Goal: Task Accomplishment & Management: Manage account settings

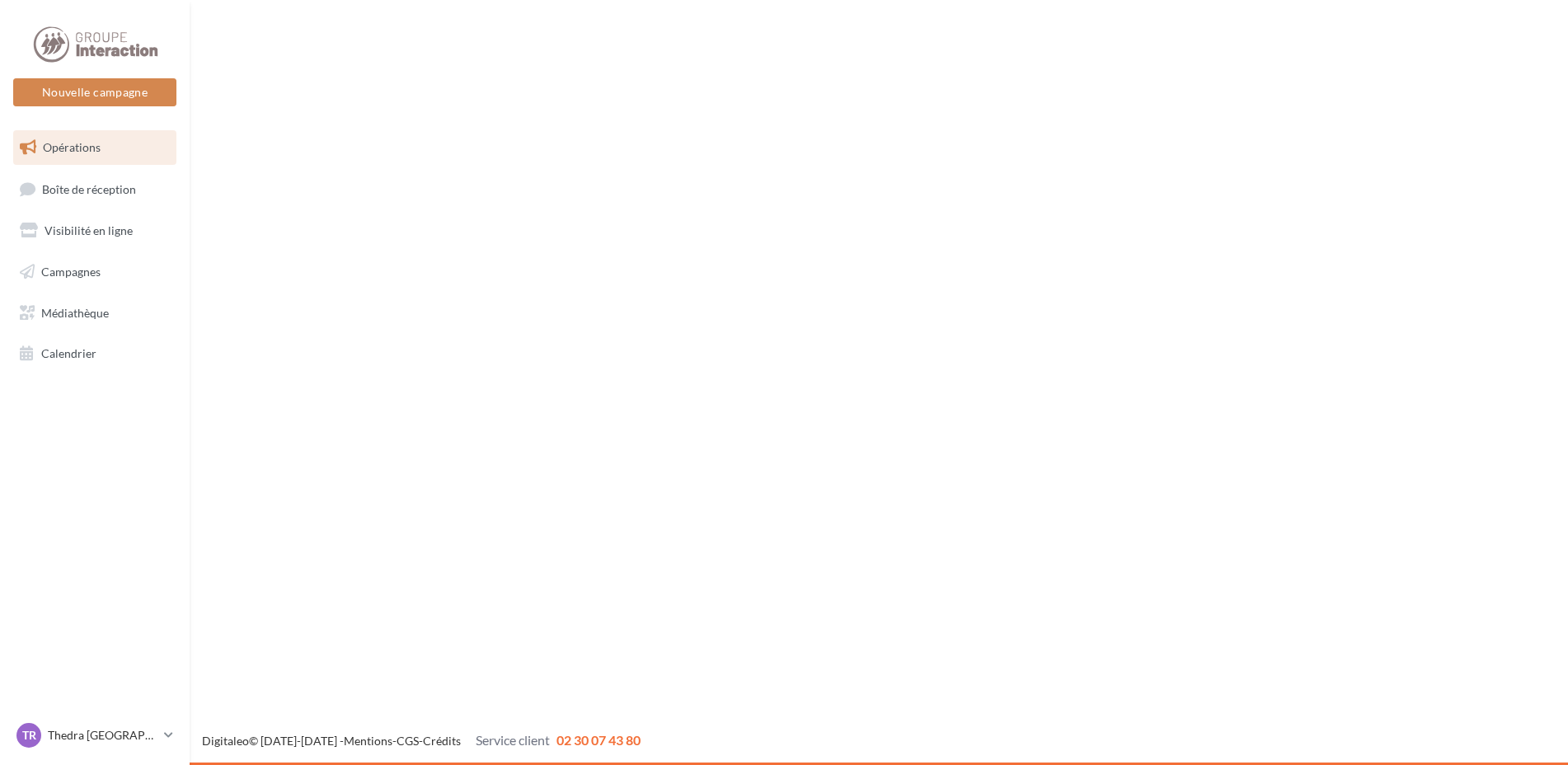
click at [72, 544] on nav "Nouvelle campagne Nouvelle campagne Opérations Boîte de réception Visibilité en…" at bounding box center [95, 382] width 190 height 765
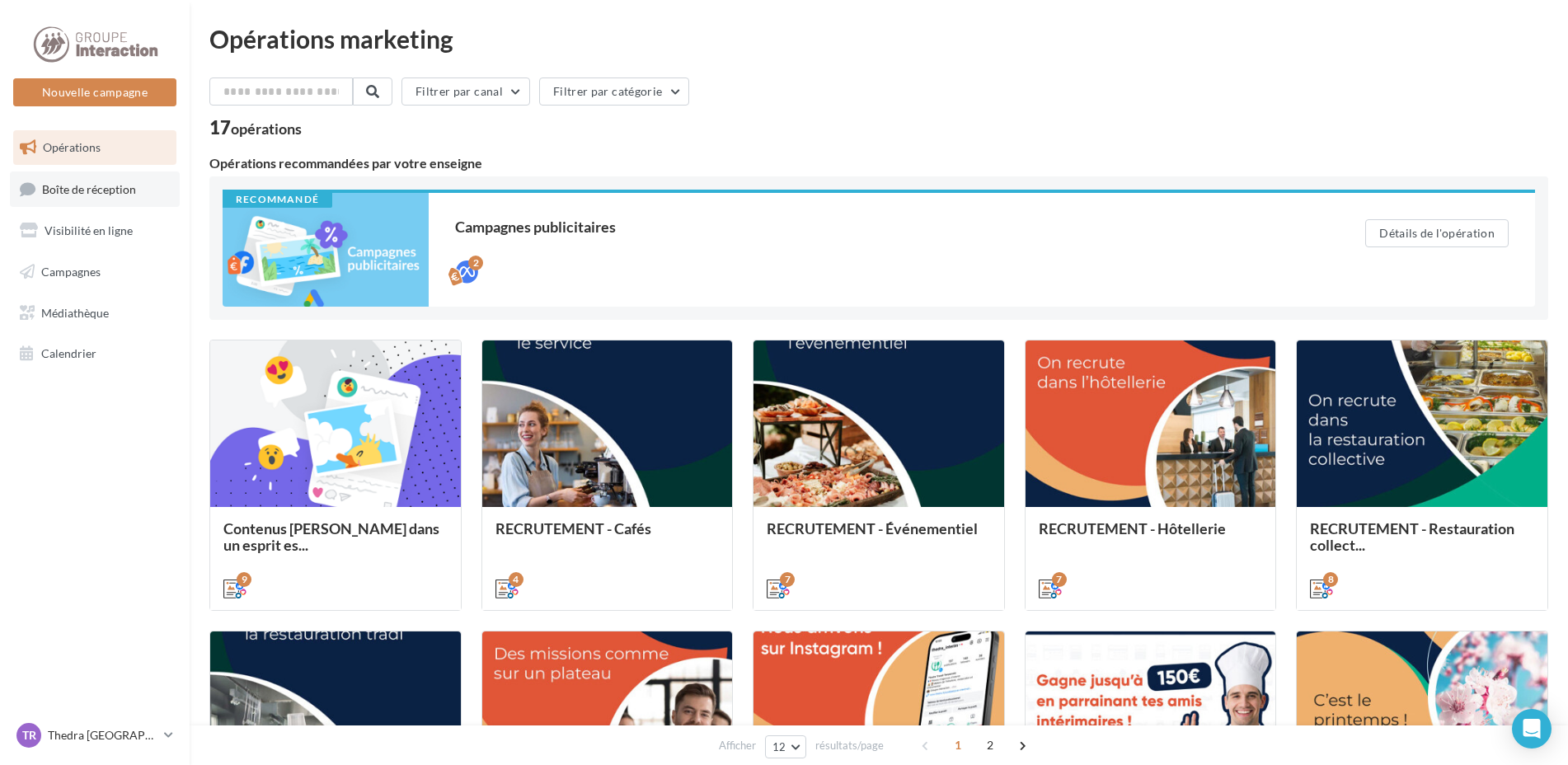
click at [152, 188] on link "Boîte de réception" at bounding box center [95, 190] width 170 height 36
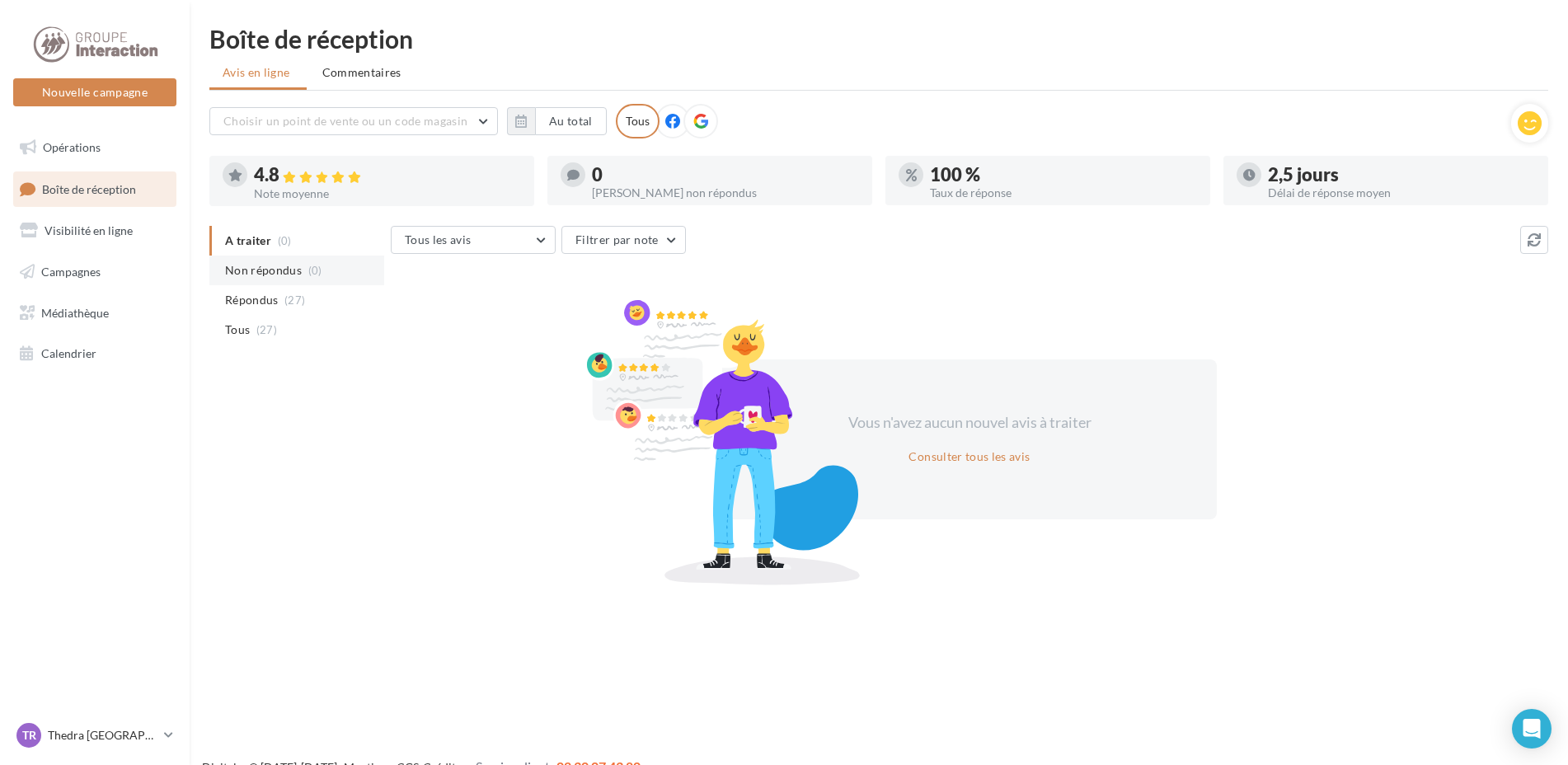
click at [295, 270] on span "Non répondus" at bounding box center [263, 270] width 77 height 17
